Goal: Complete application form

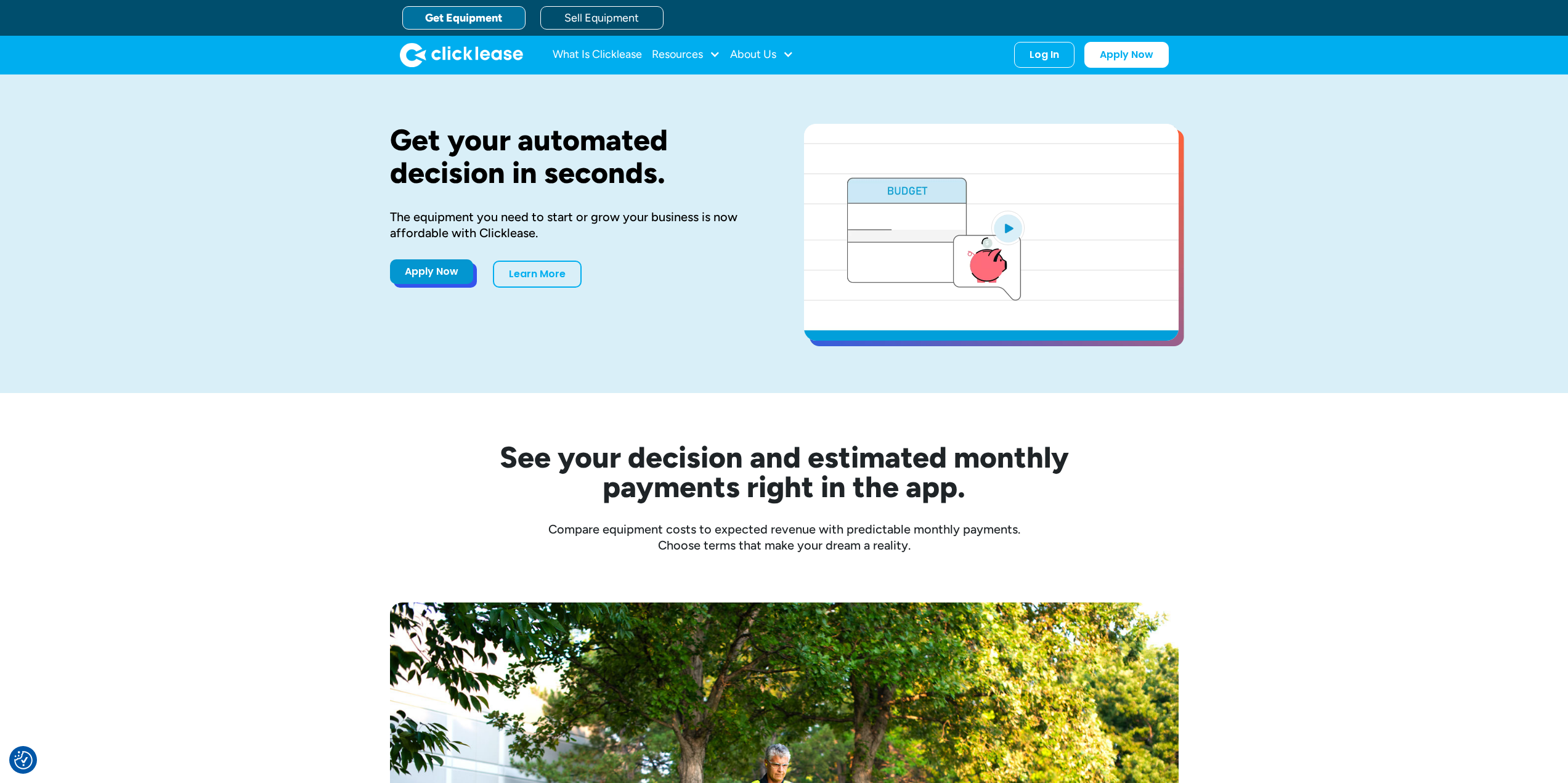
click at [436, 272] on link "Apply Now" at bounding box center [431, 272] width 83 height 25
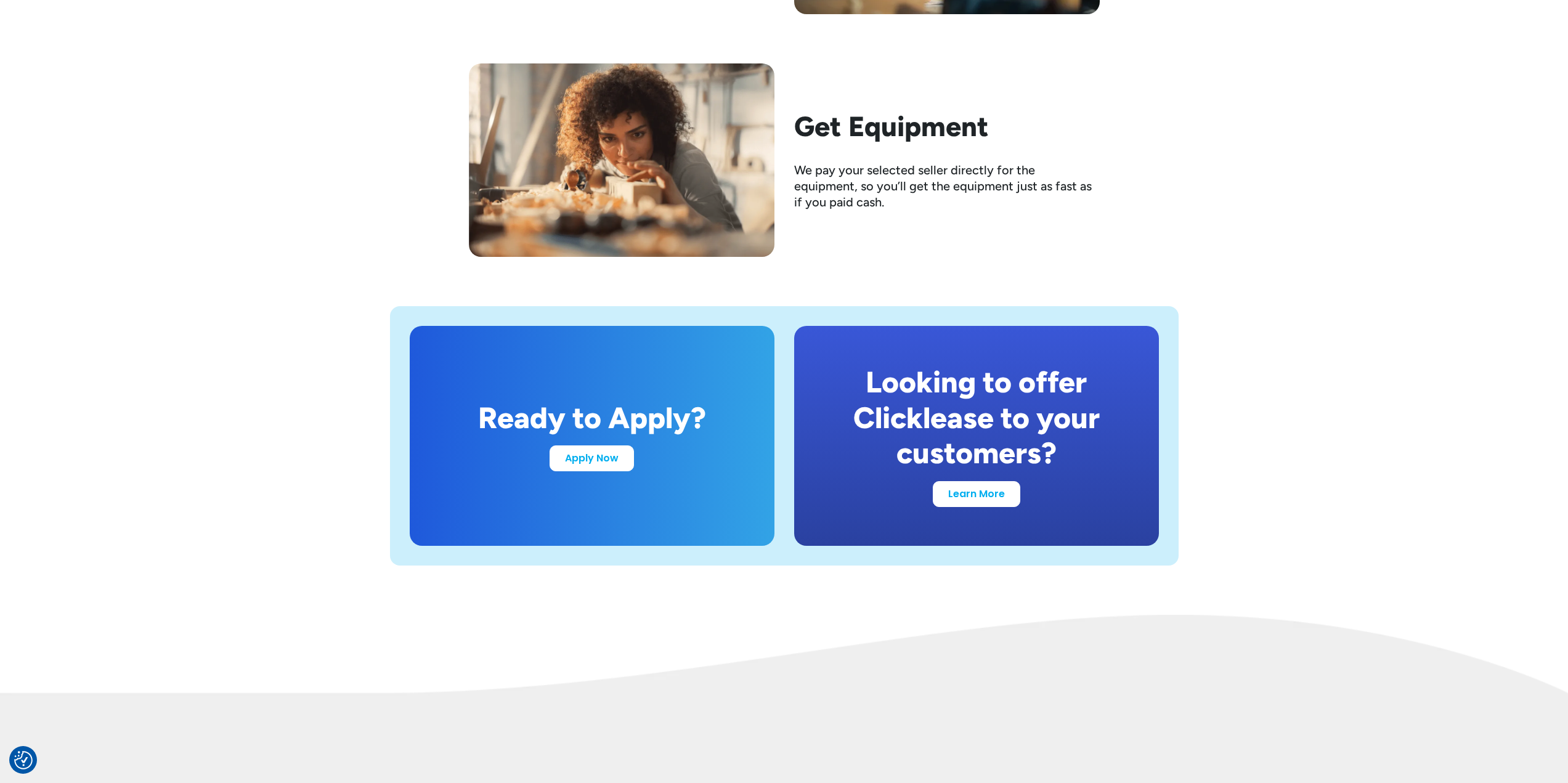
scroll to position [2156, 0]
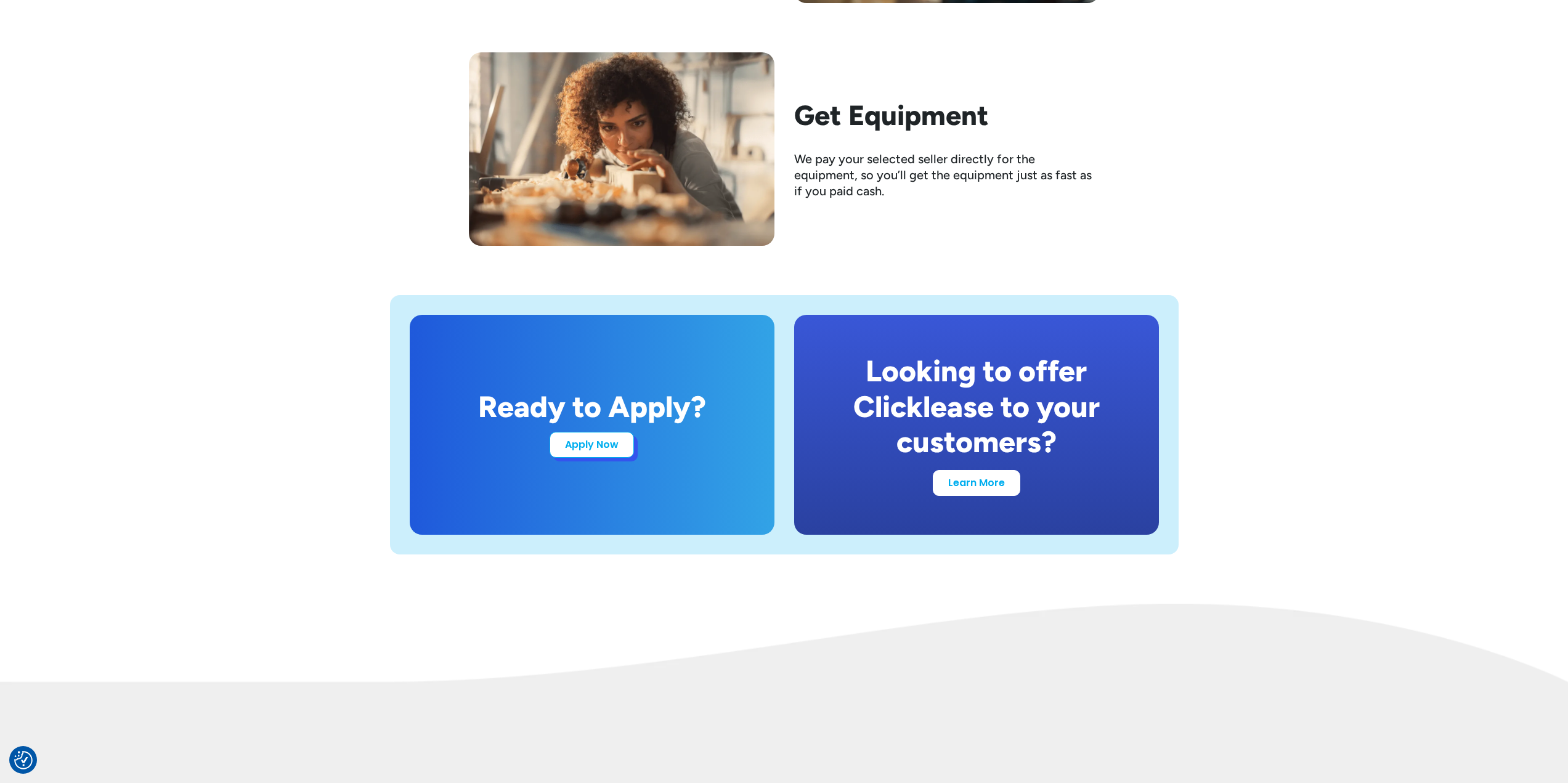
click at [579, 461] on div "Ready to Apply? Apply Now" at bounding box center [592, 424] width 365 height 220
click at [592, 448] on link "Apply Now" at bounding box center [591, 445] width 84 height 26
